Goal: Find specific page/section: Find specific page/section

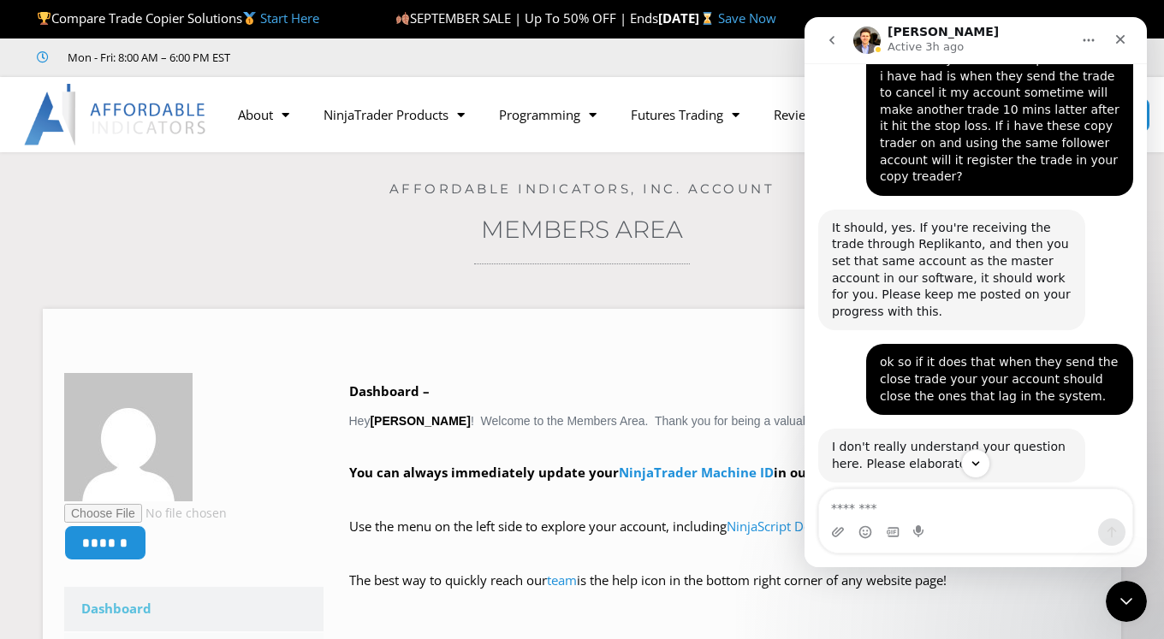
scroll to position [1657, 0]
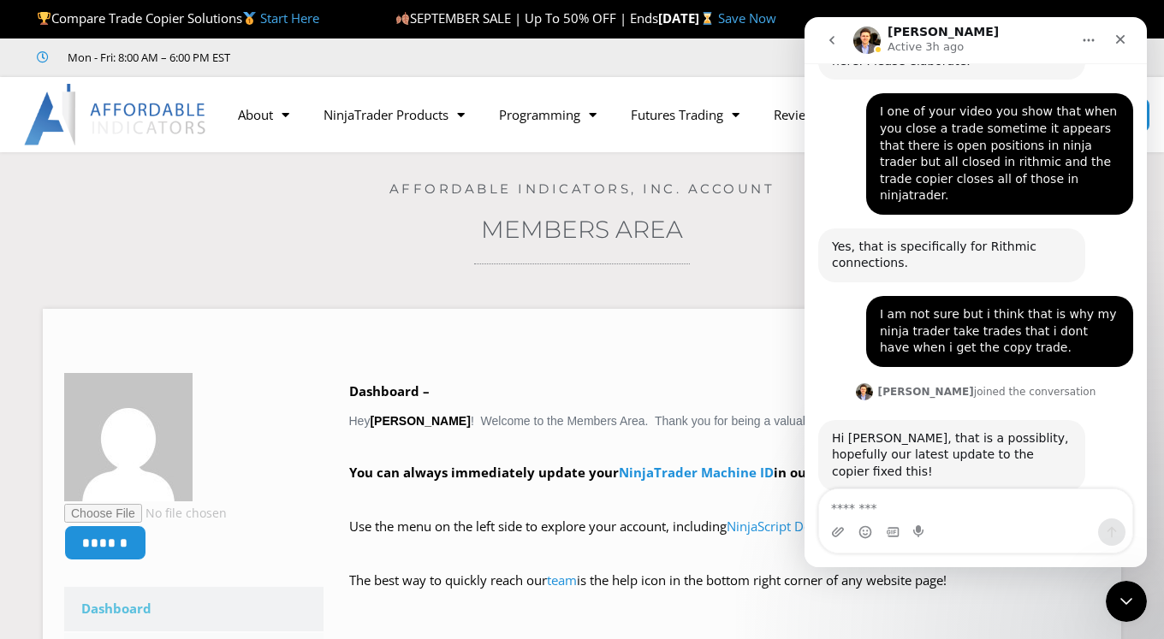
scroll to position [2255, 0]
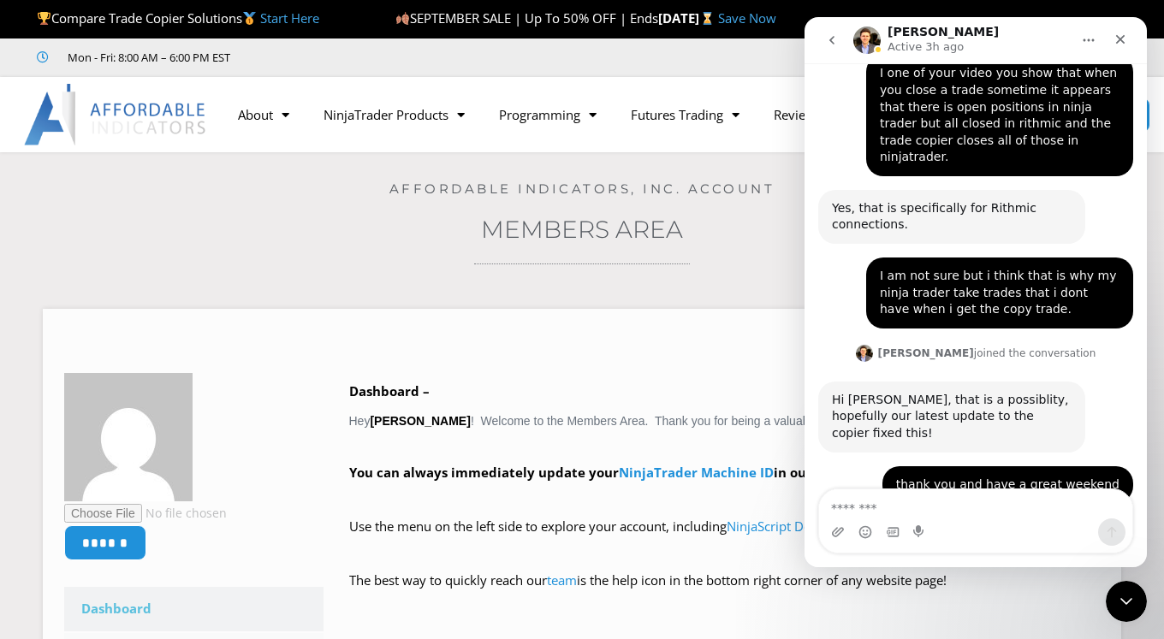
click at [289, 251] on div "Home / Members Area Affordable Indicators, Inc. Account Members Area ****** Das…" at bounding box center [582, 593] width 1078 height 882
click at [1121, 34] on icon "Close" at bounding box center [1120, 40] width 14 height 14
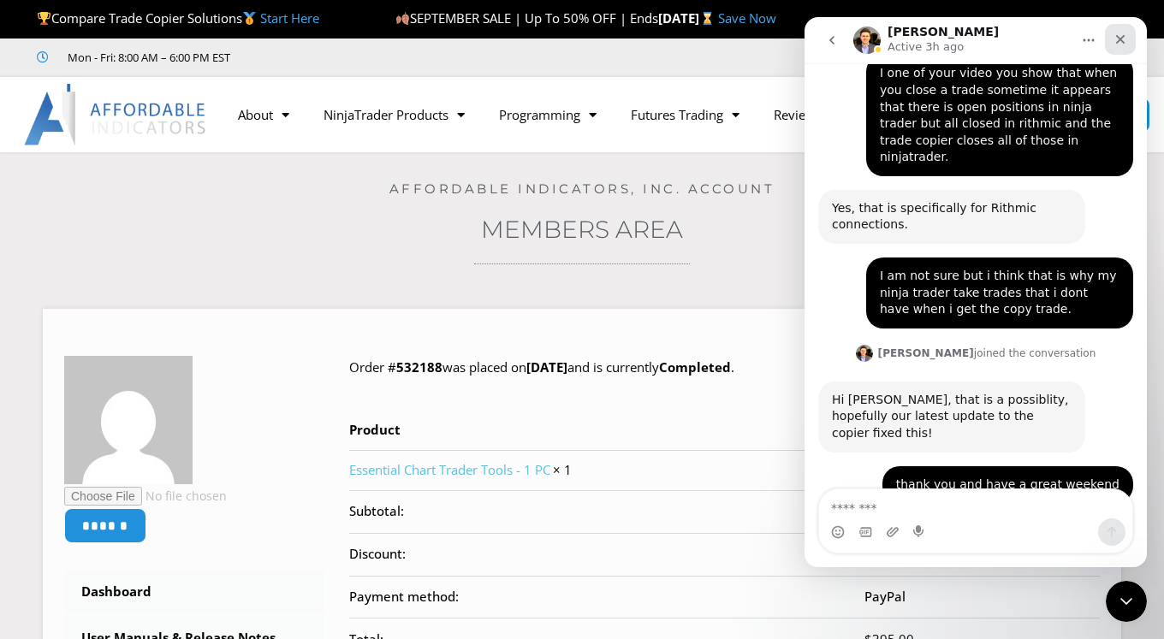
click at [1121, 38] on icon "Close" at bounding box center [1120, 39] width 9 height 9
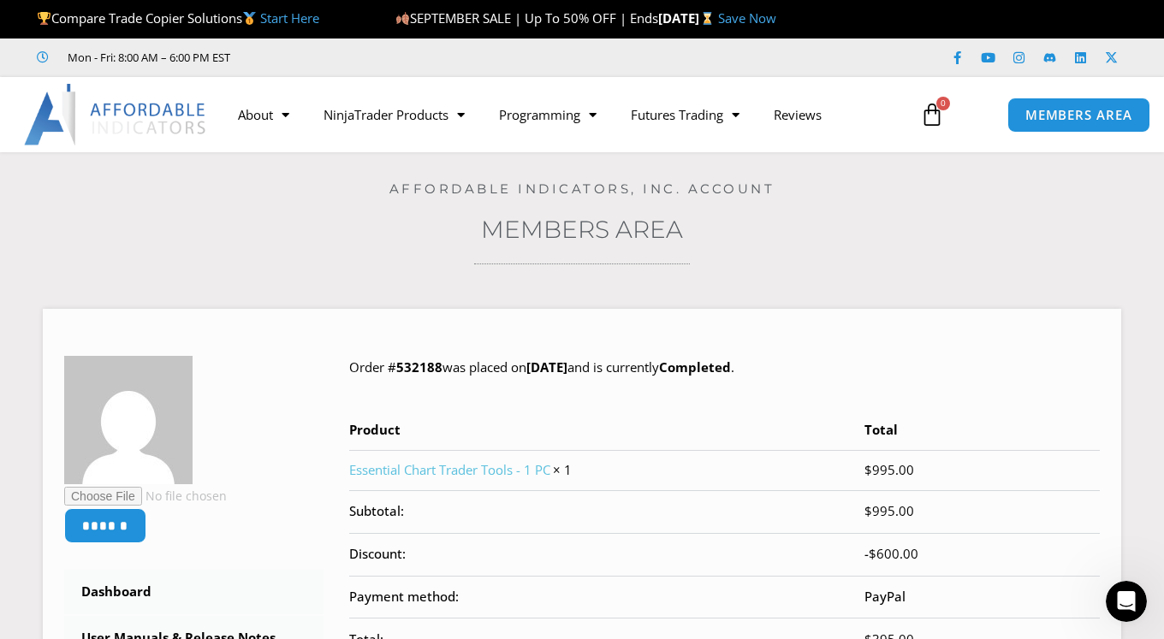
scroll to position [2255, 0]
